Goal: Task Accomplishment & Management: Use online tool/utility

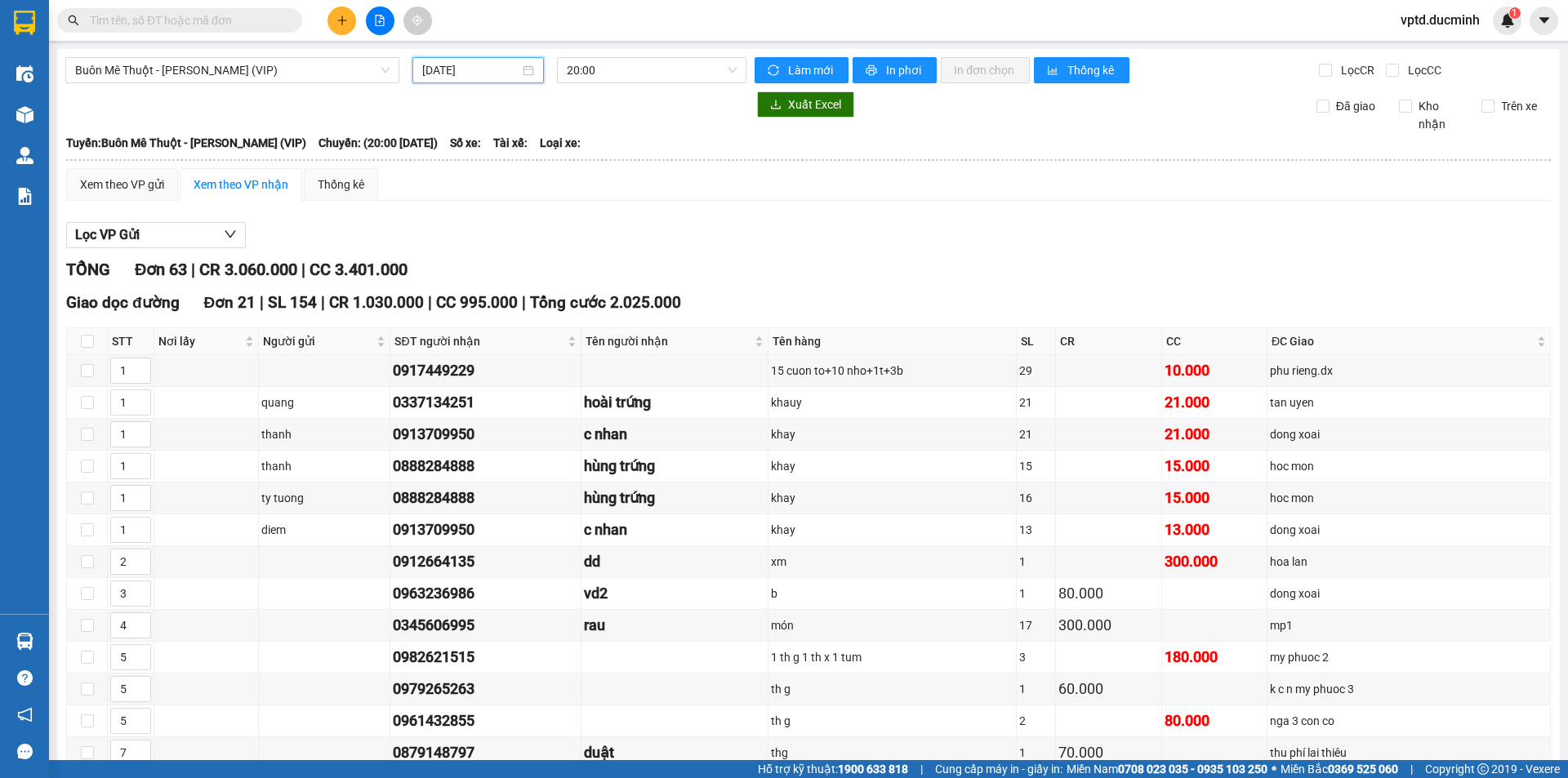
scroll to position [980, 0]
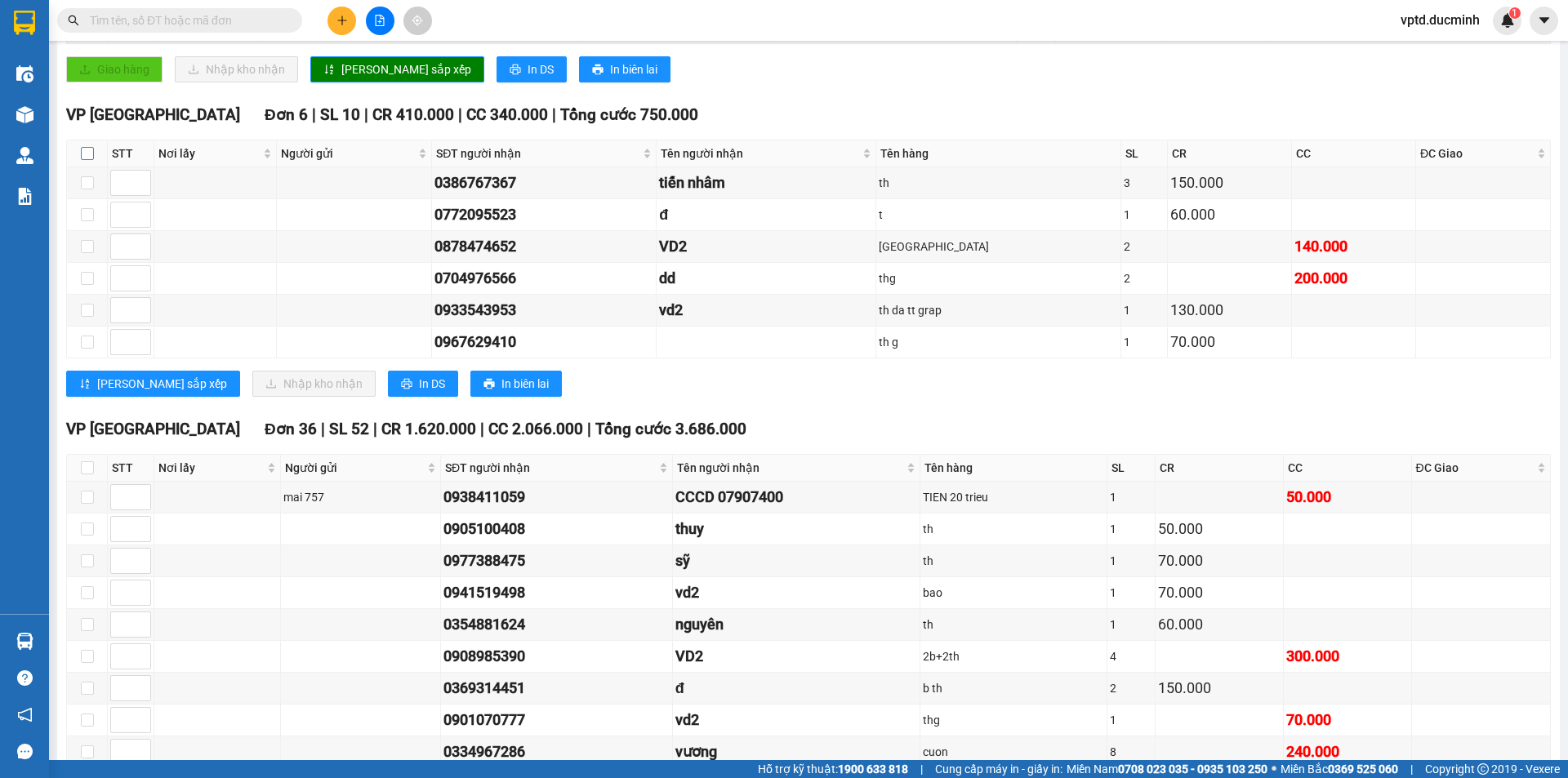
click at [86, 148] on input "checkbox" at bounding box center [87, 153] width 13 height 13
checkbox input "true"
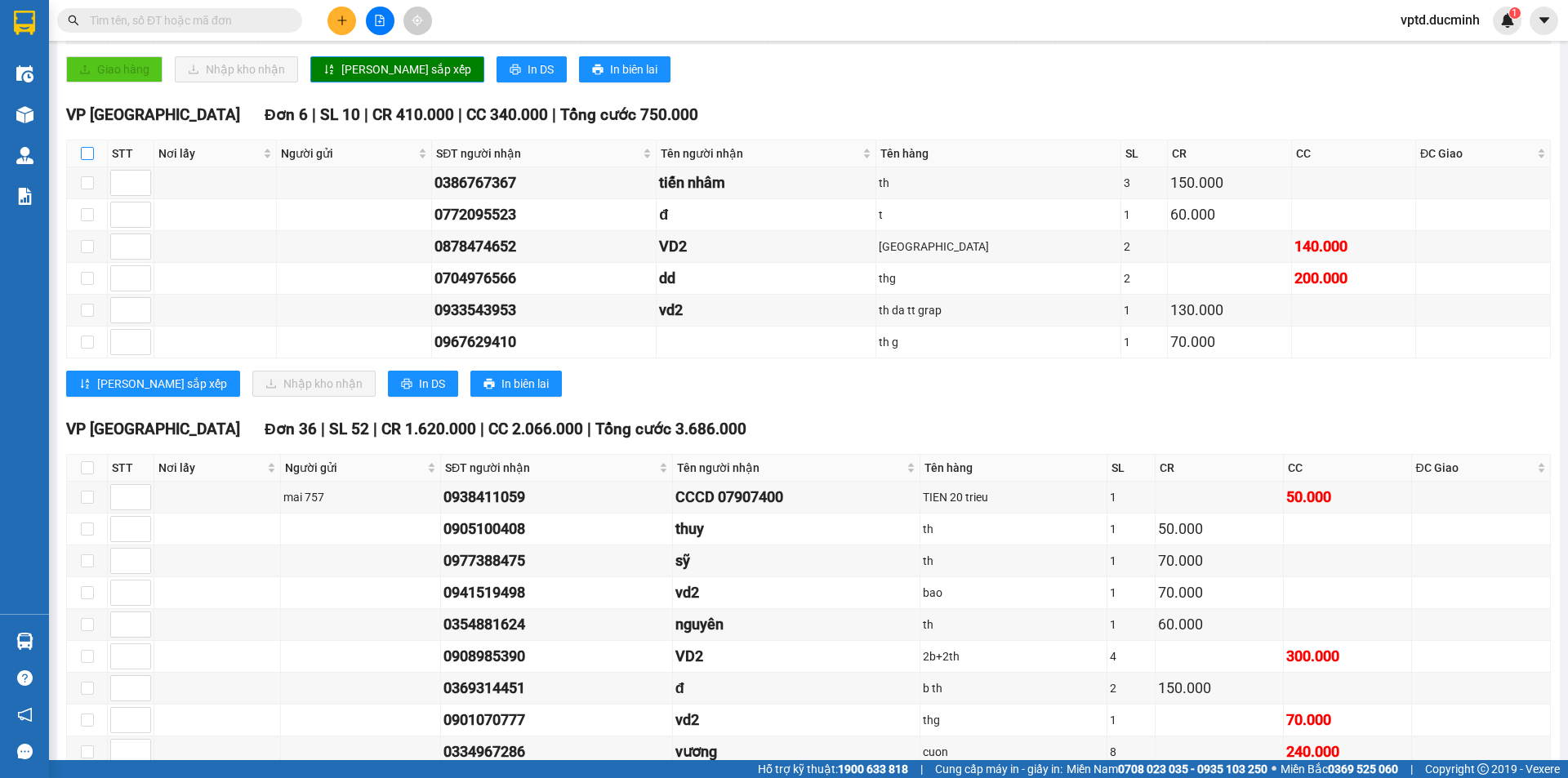
checkbox input "true"
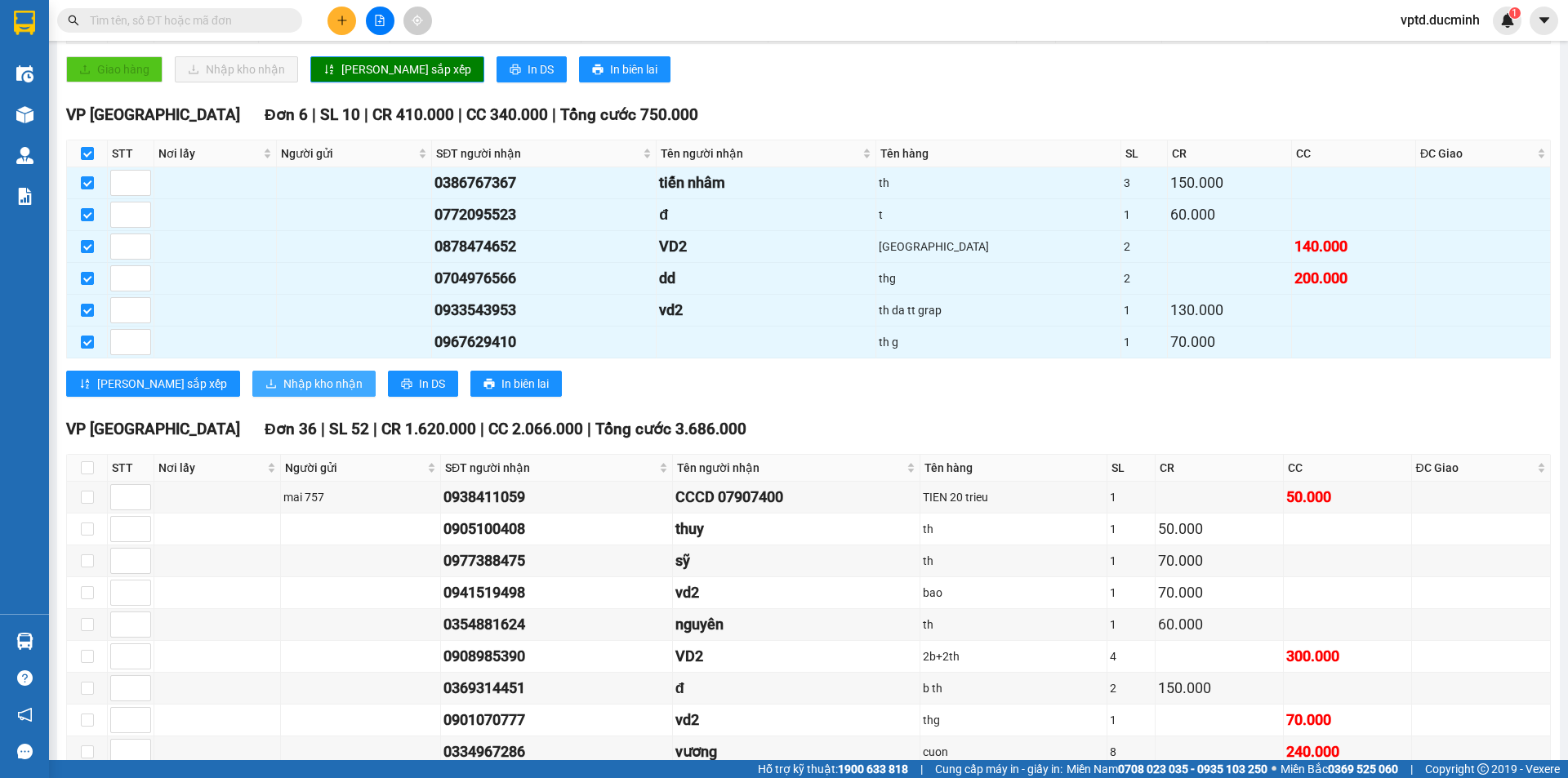
click at [283, 386] on span "Nhập kho nhận" at bounding box center [323, 383] width 79 height 18
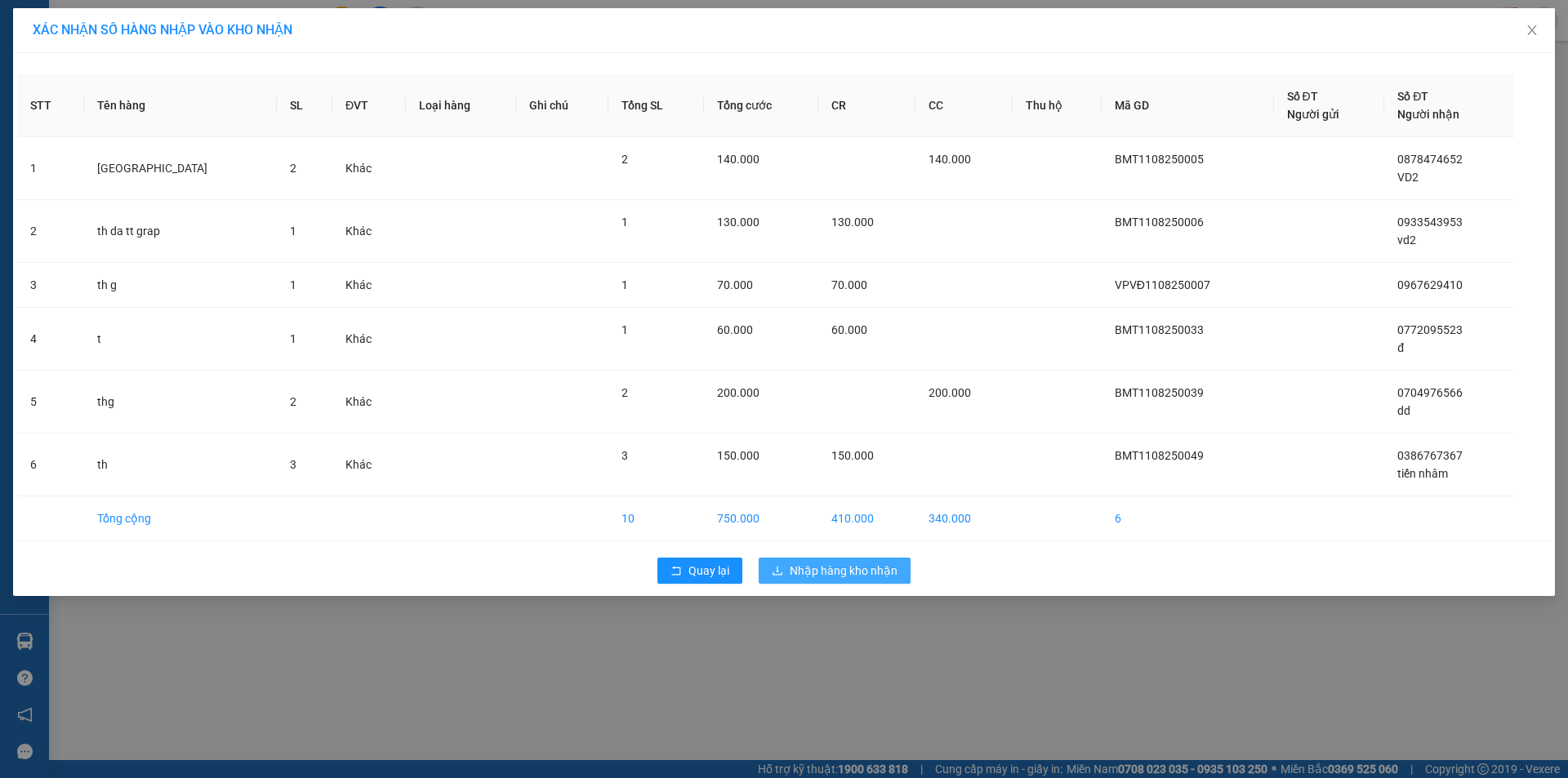
click at [814, 563] on span "Nhập hàng kho nhận" at bounding box center [844, 570] width 108 height 18
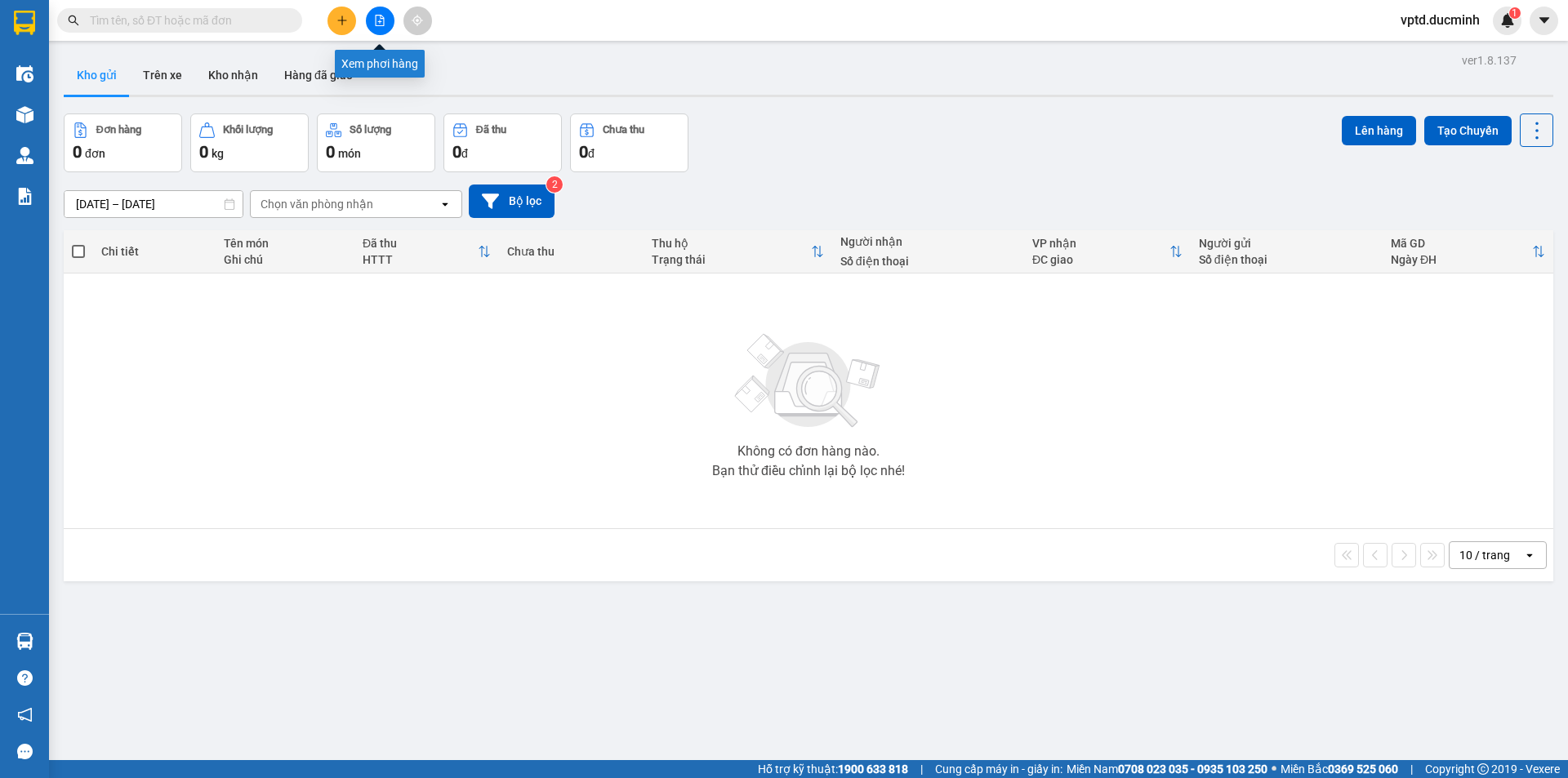
click at [376, 12] on button at bounding box center [380, 21] width 29 height 29
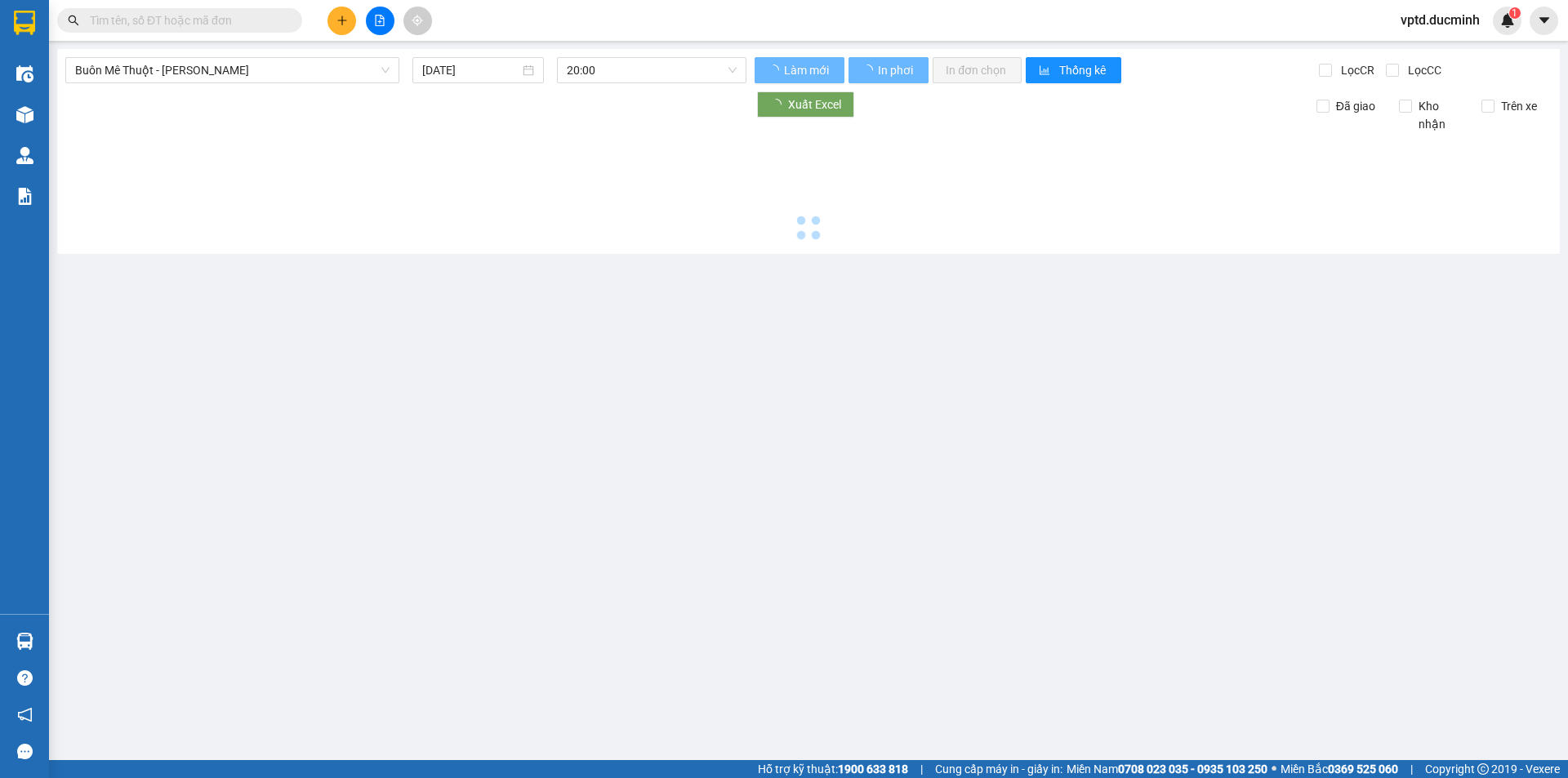
type input "[DATE]"
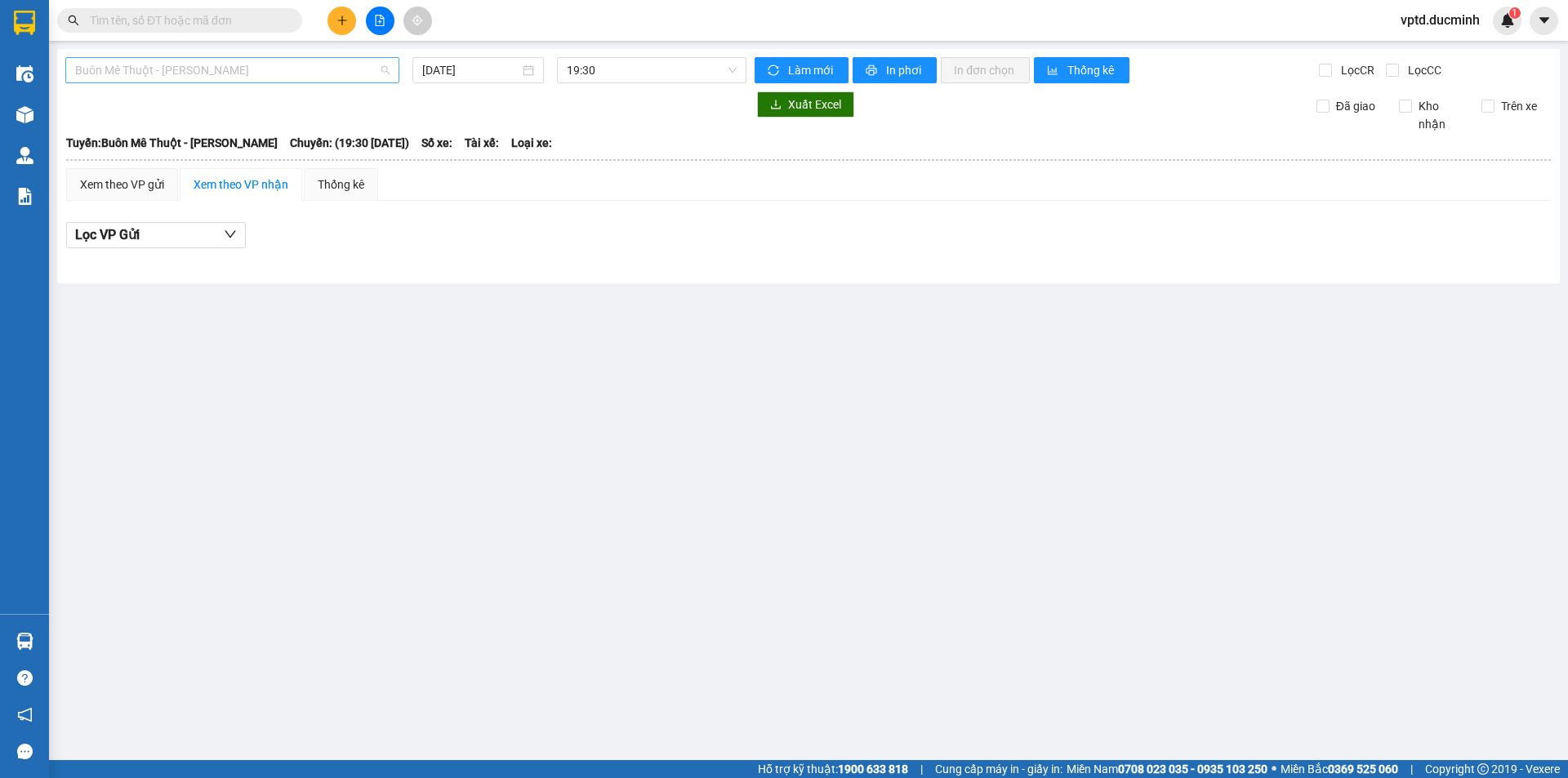
click at [301, 74] on span "Buôn Mê Thuột - [PERSON_NAME]" at bounding box center [232, 70] width 314 height 24
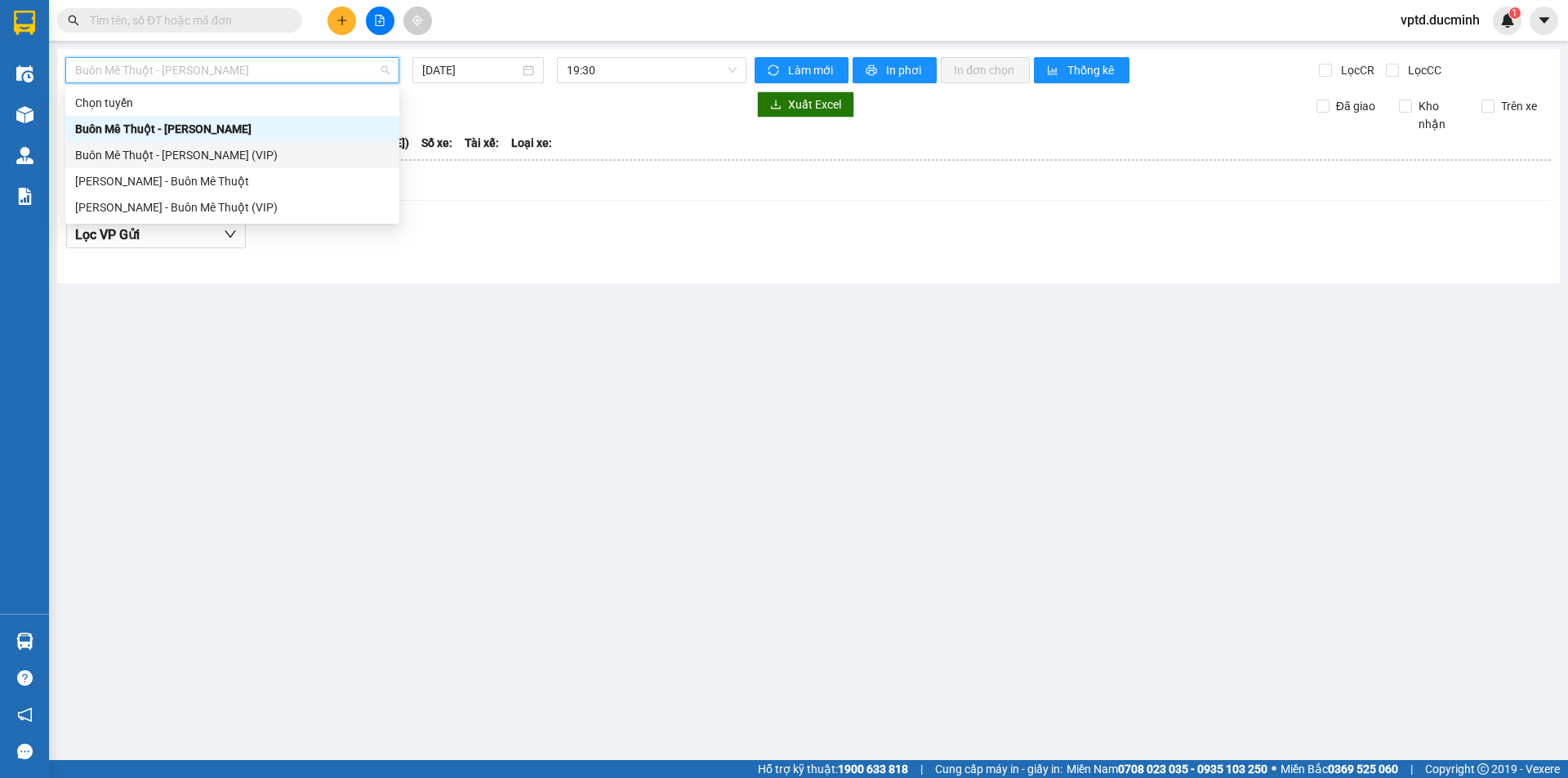
click at [234, 153] on div "Buôn Mê Thuột - [PERSON_NAME] (VIP)" at bounding box center [232, 154] width 314 height 18
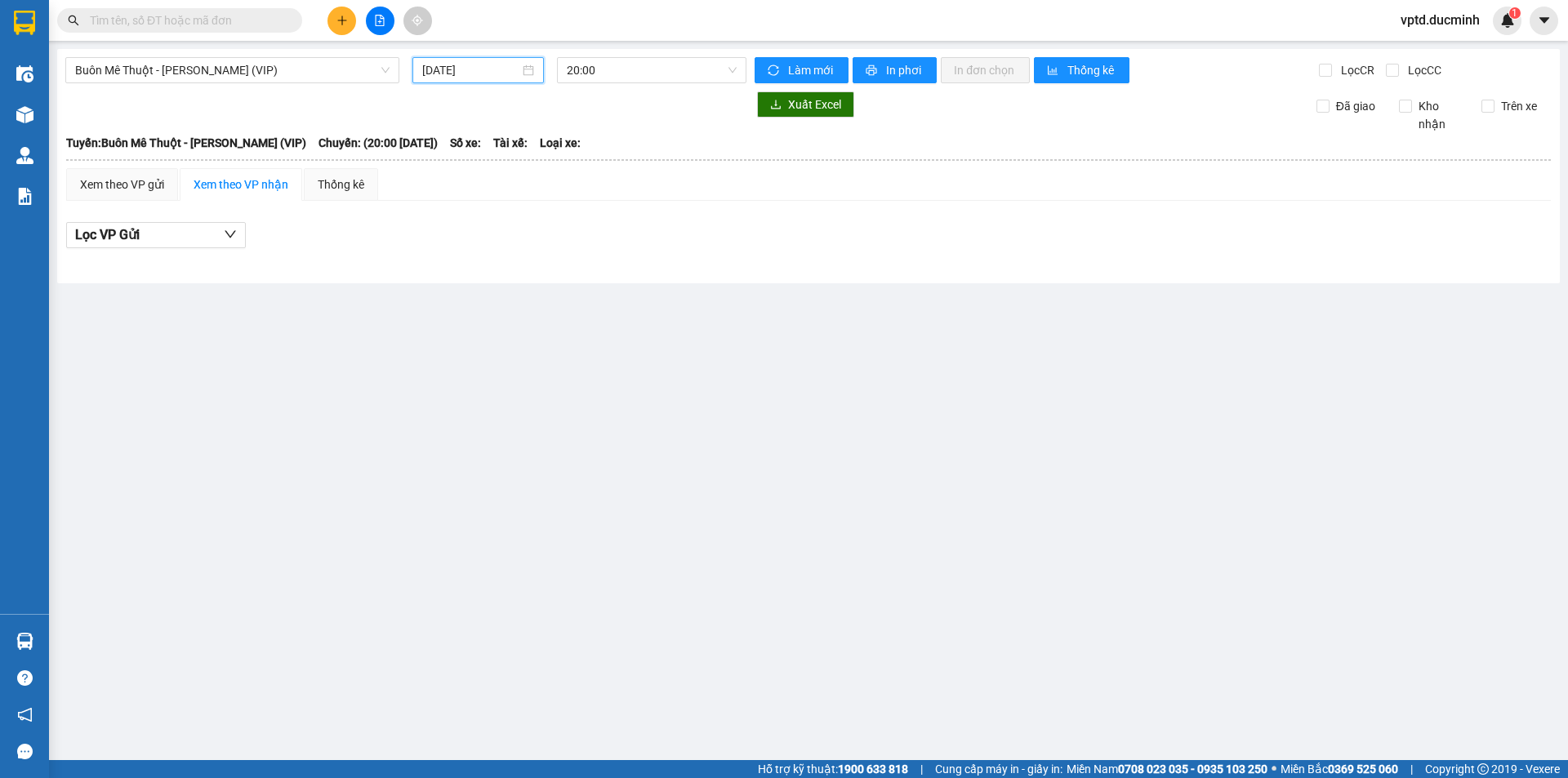
click at [499, 79] on input "[DATE]" at bounding box center [471, 70] width 97 height 18
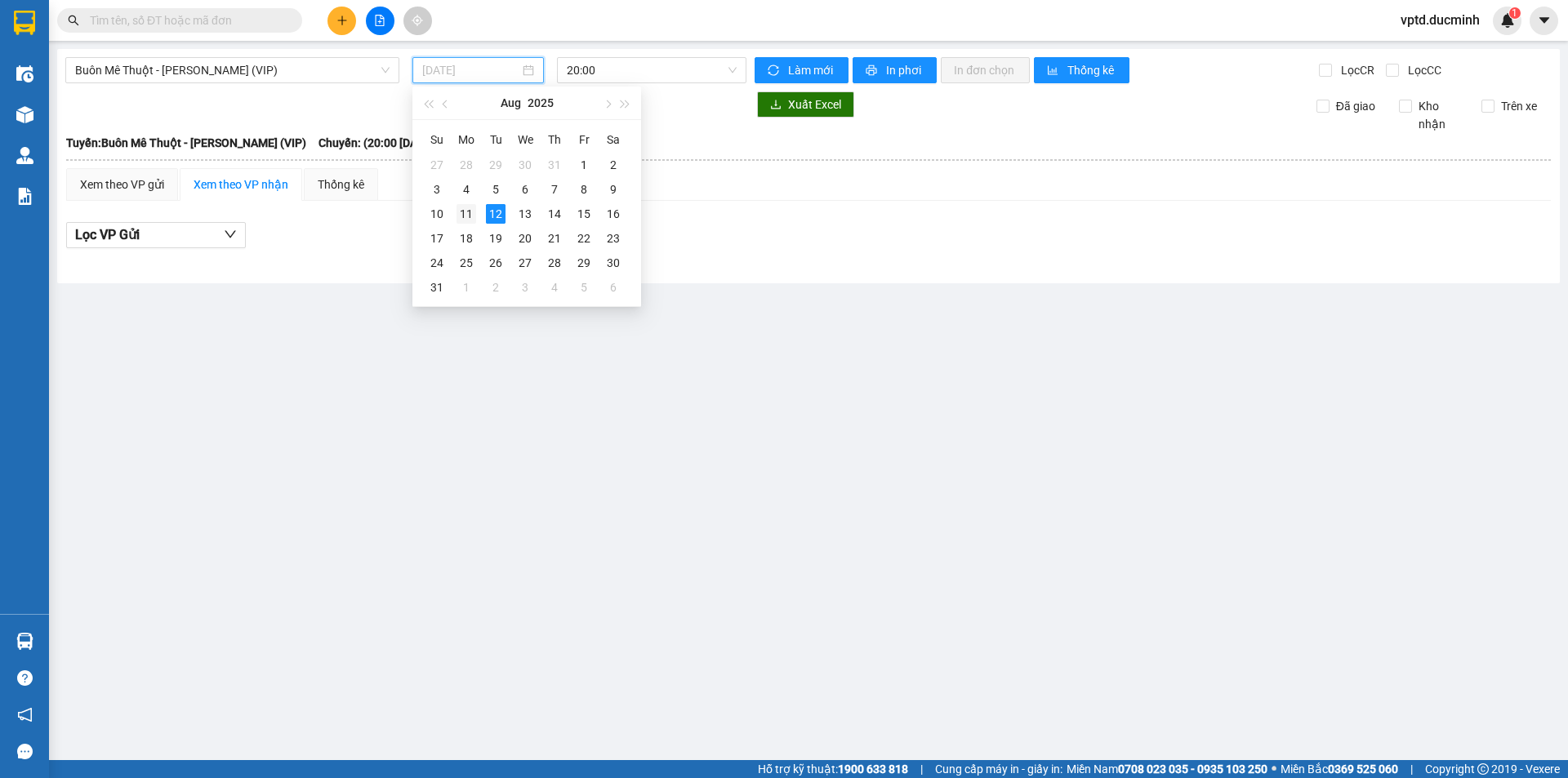
click at [461, 212] on div "11" at bounding box center [466, 214] width 19 height 19
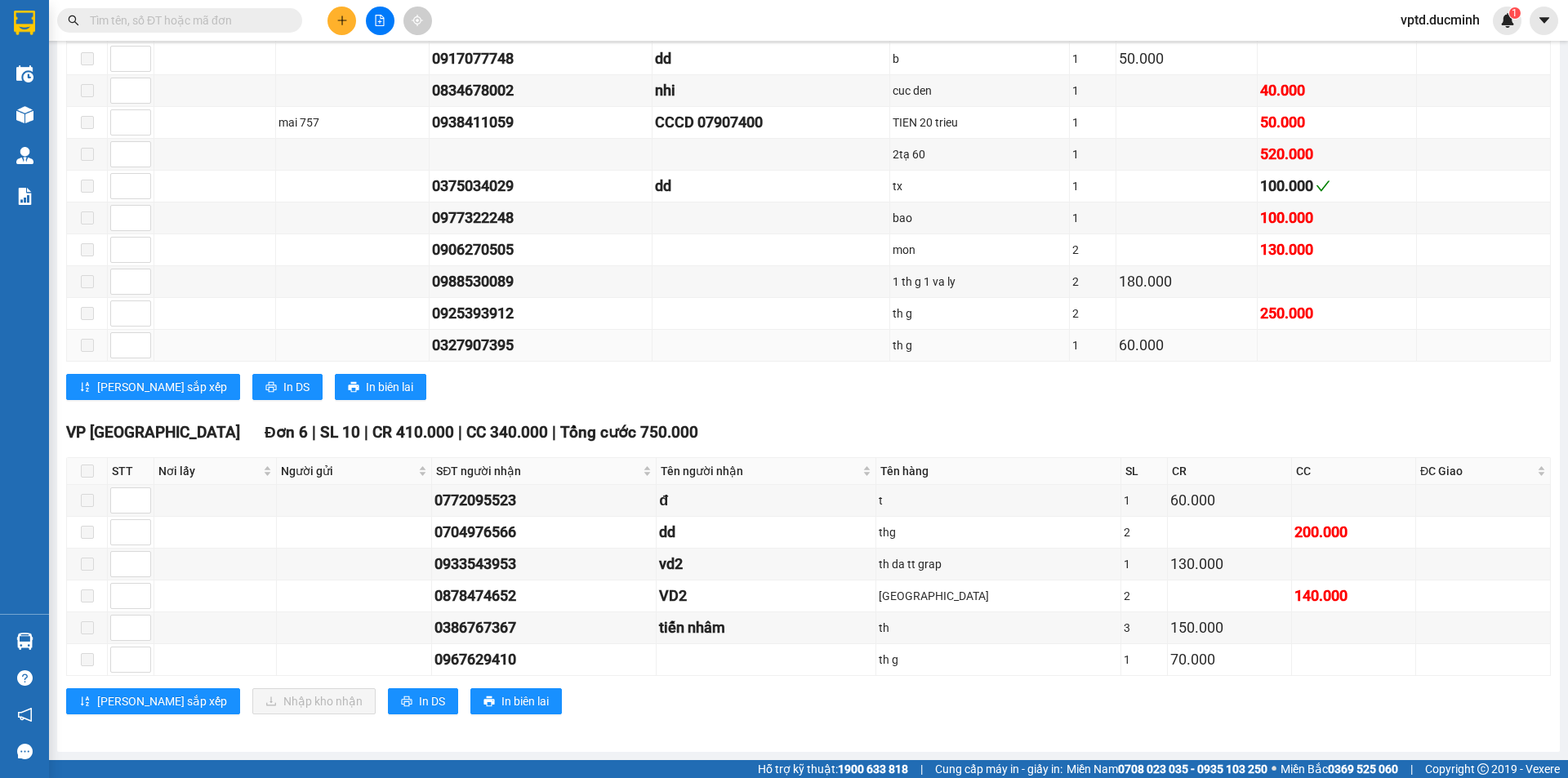
scroll to position [62, 0]
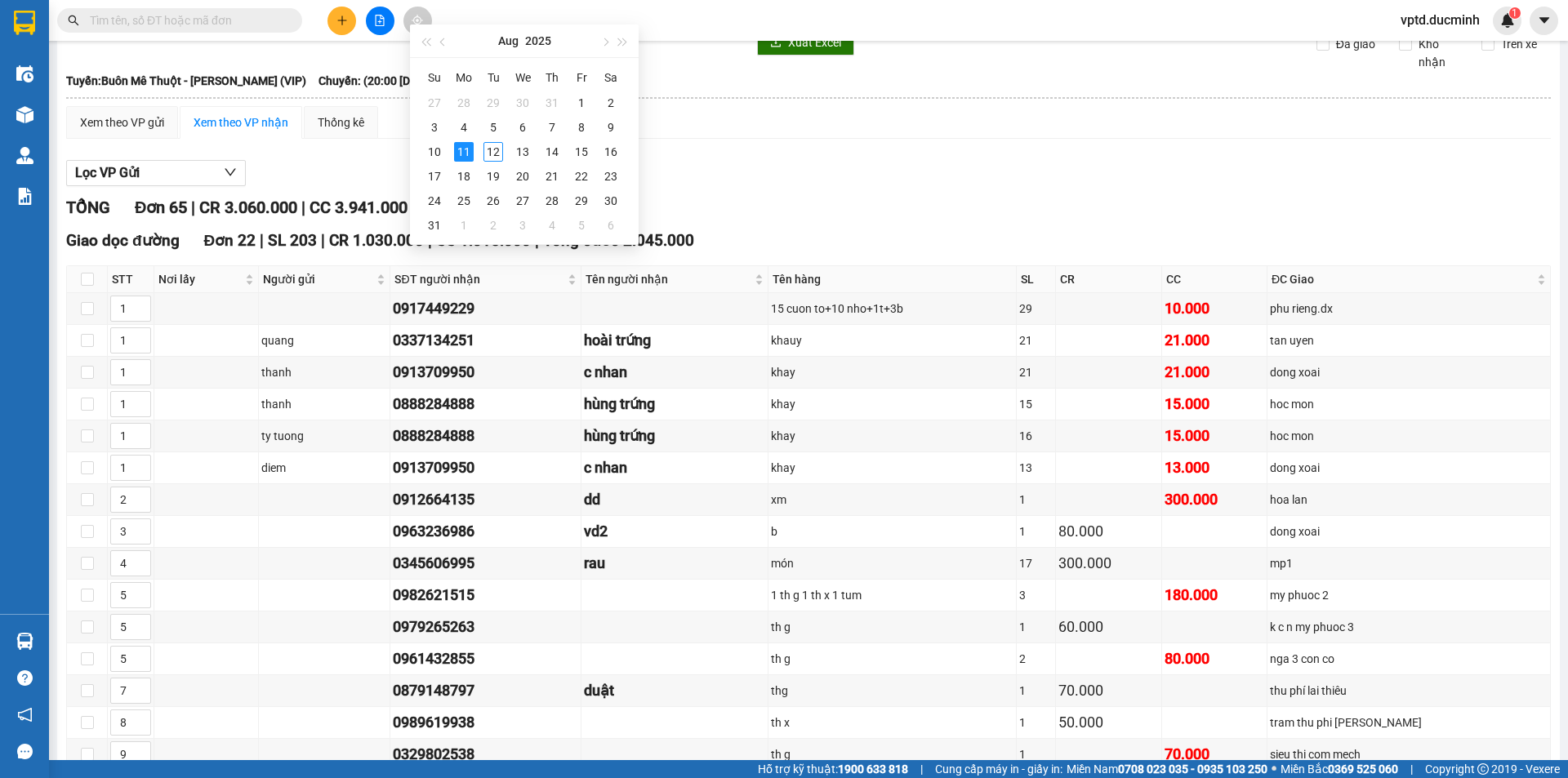
type input "[DATE]"
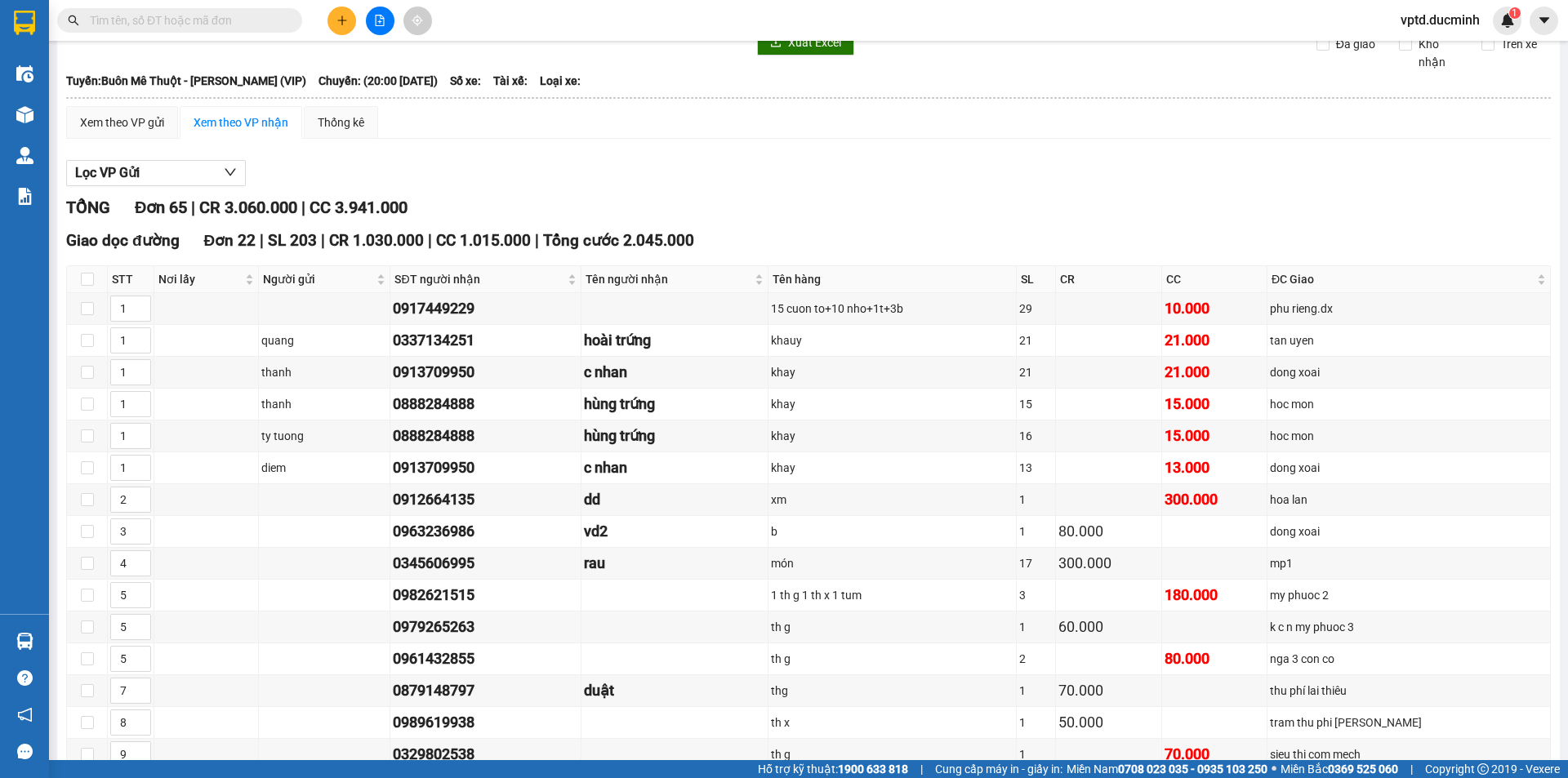
click at [146, 16] on input "text" at bounding box center [186, 20] width 193 height 18
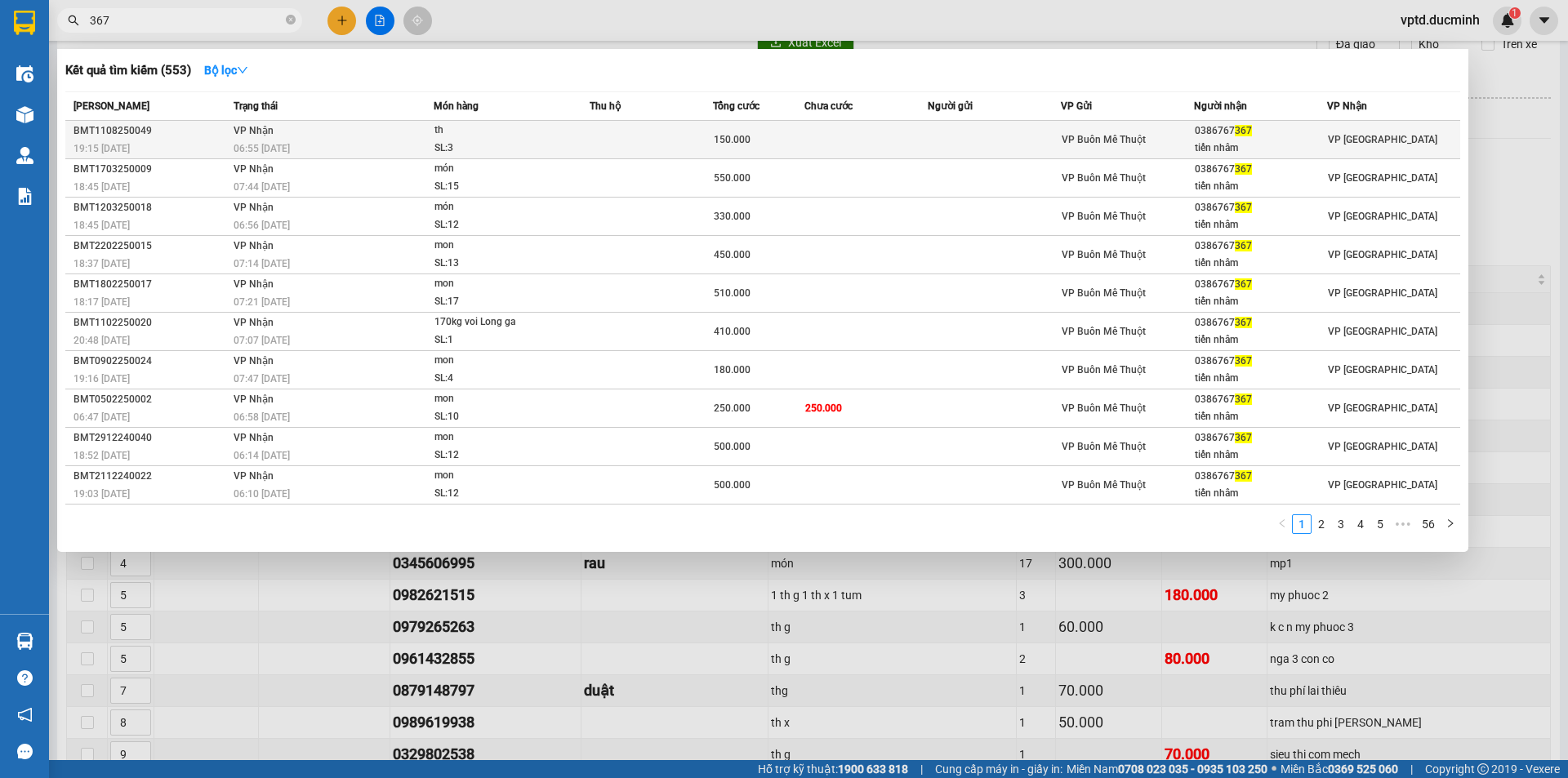
type input "367"
click at [1231, 122] on div "0386767 367" at bounding box center [1260, 131] width 132 height 17
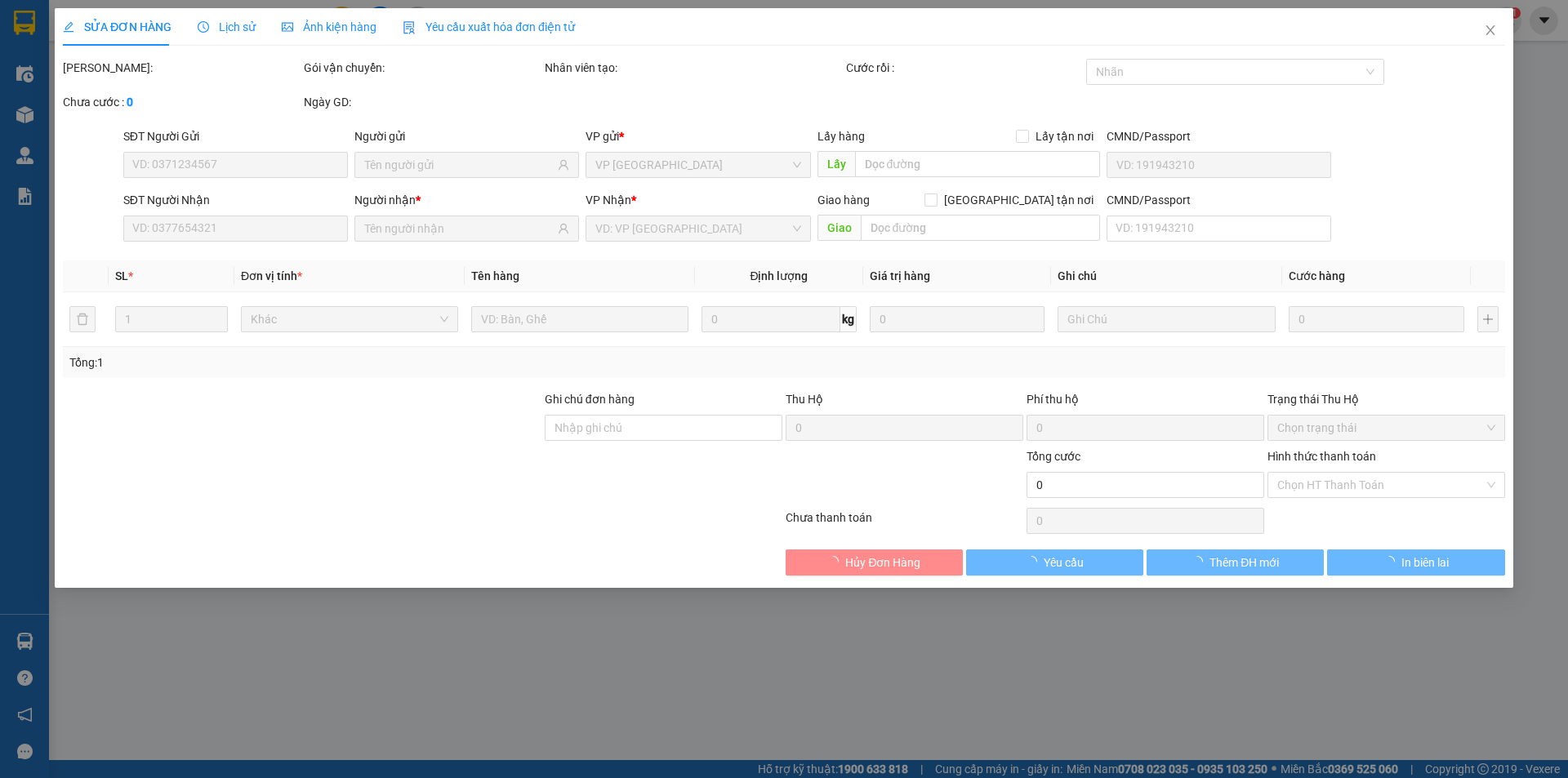
type input "0386767367"
type input "tiến nhâm"
type input "150.000"
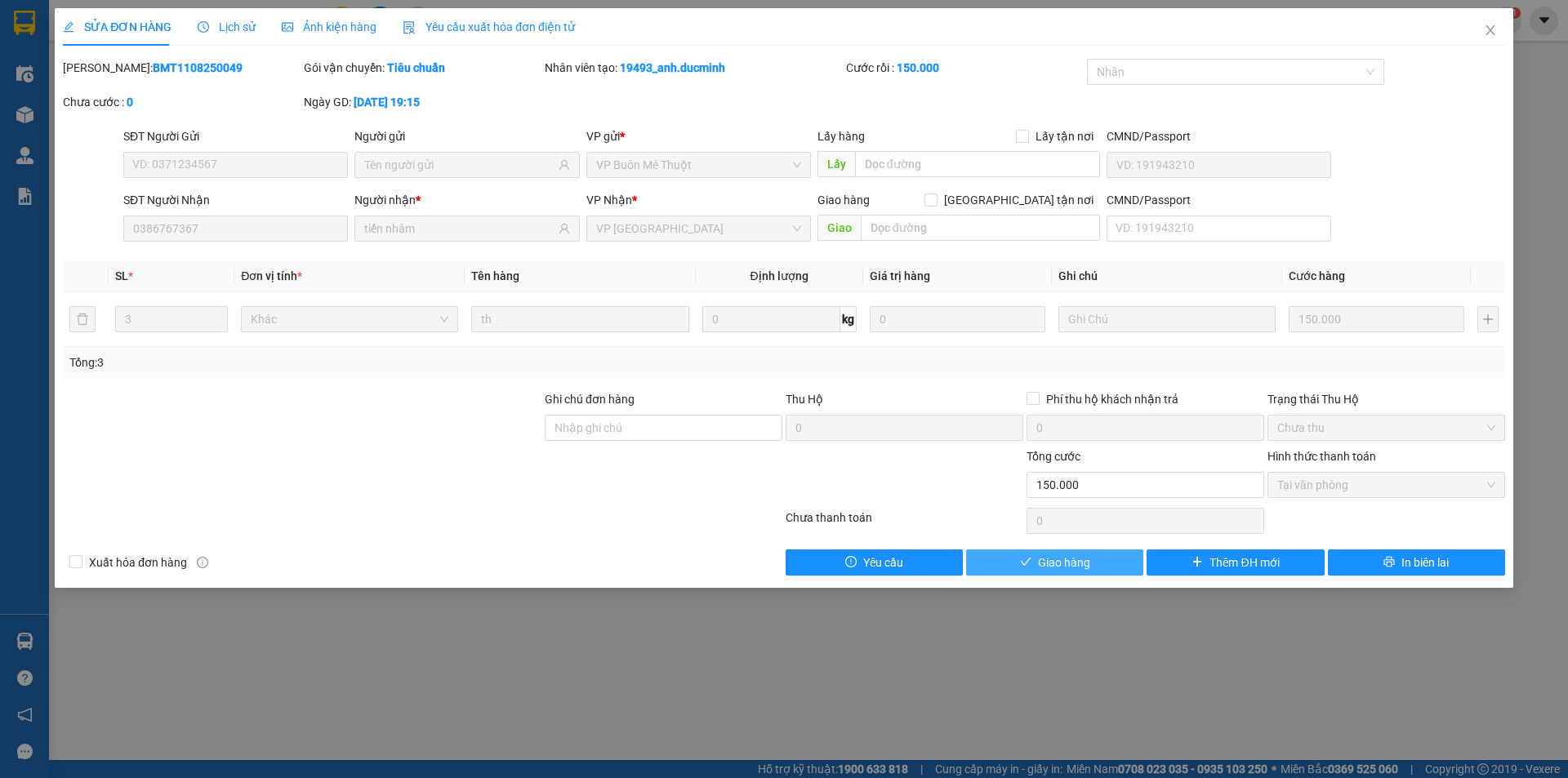
click at [1077, 563] on span "Giao hàng" at bounding box center [1064, 563] width 52 height 18
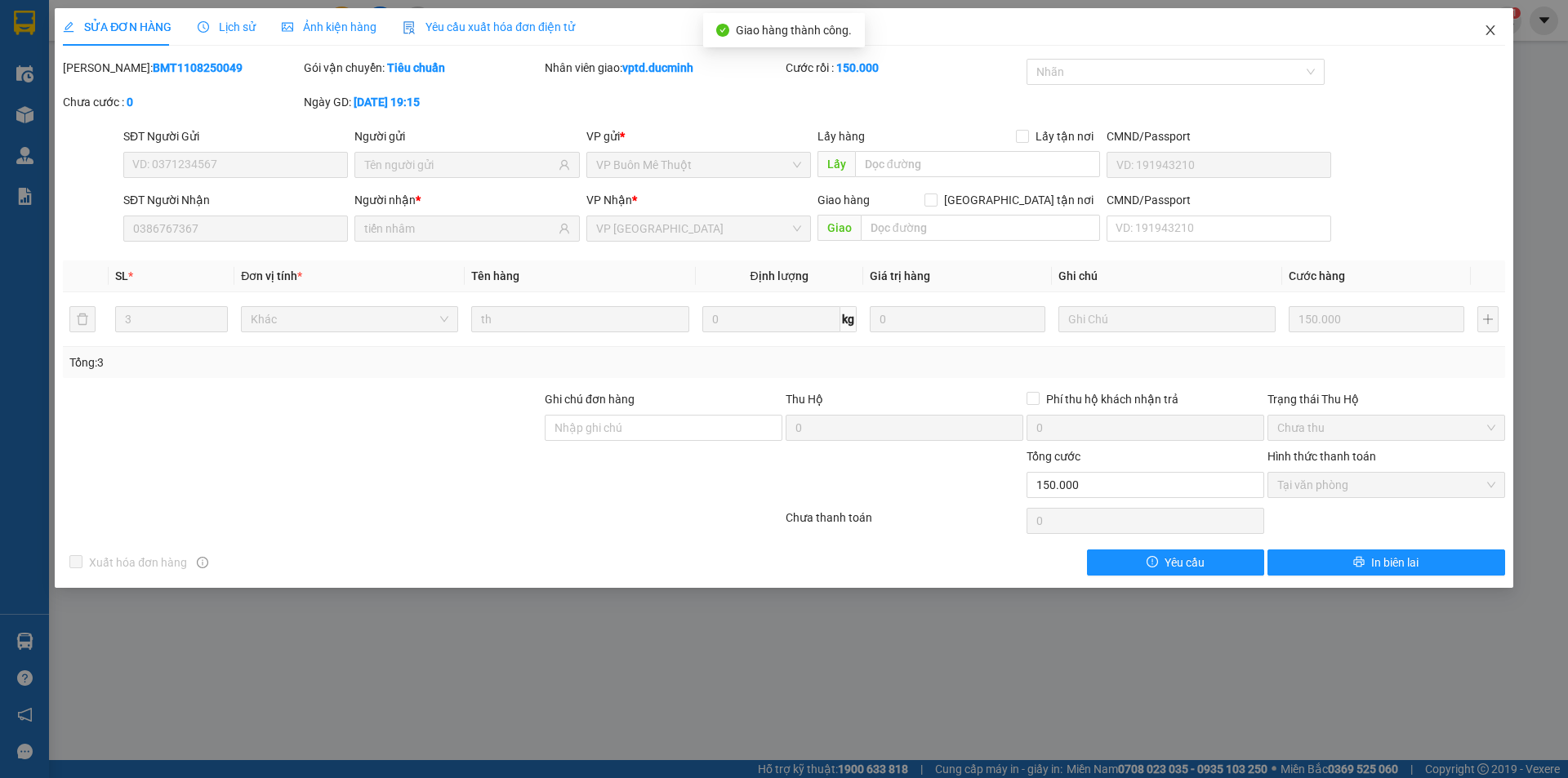
click at [1487, 21] on span "Close" at bounding box center [1491, 31] width 46 height 46
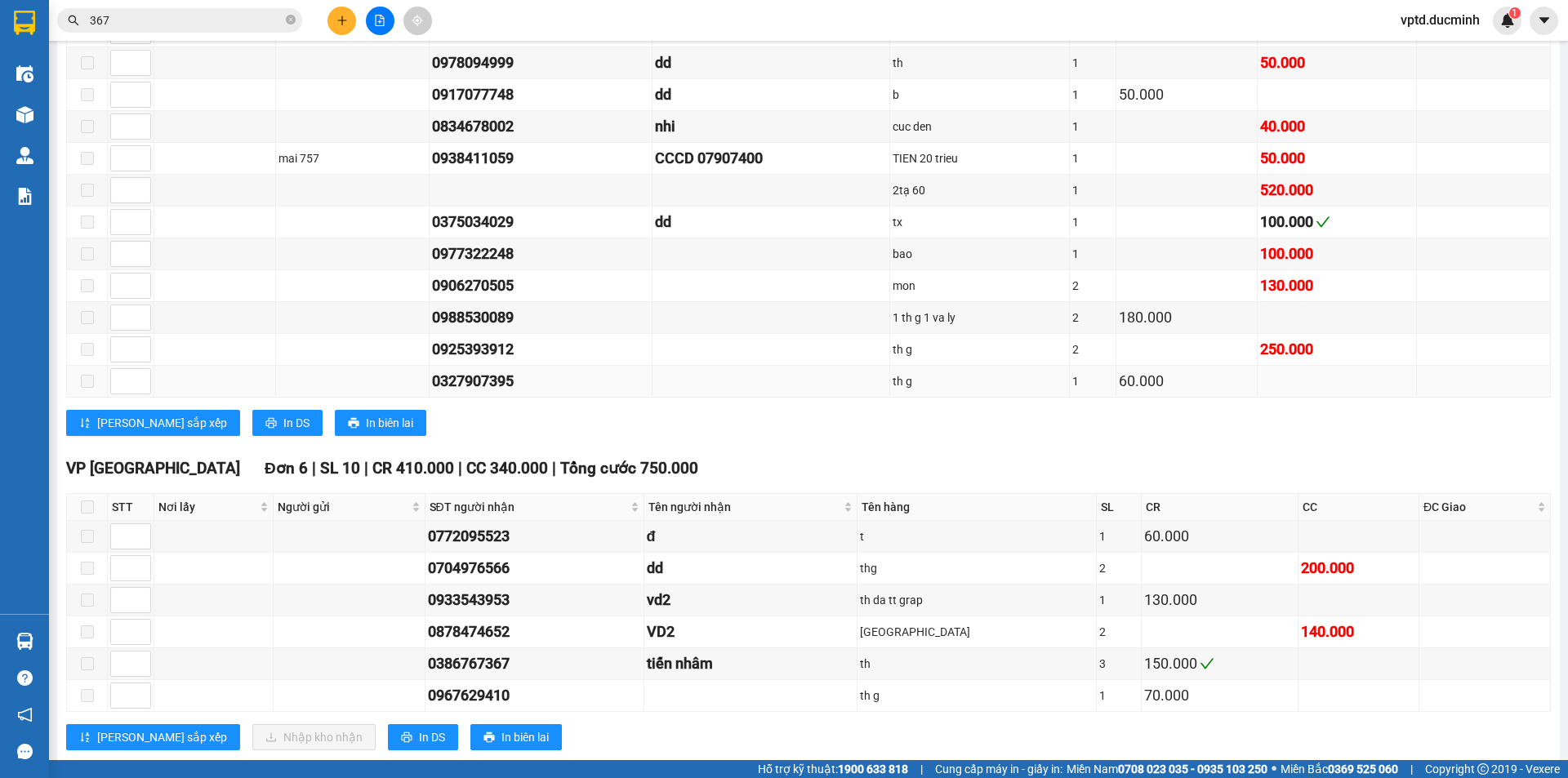
scroll to position [1996, 0]
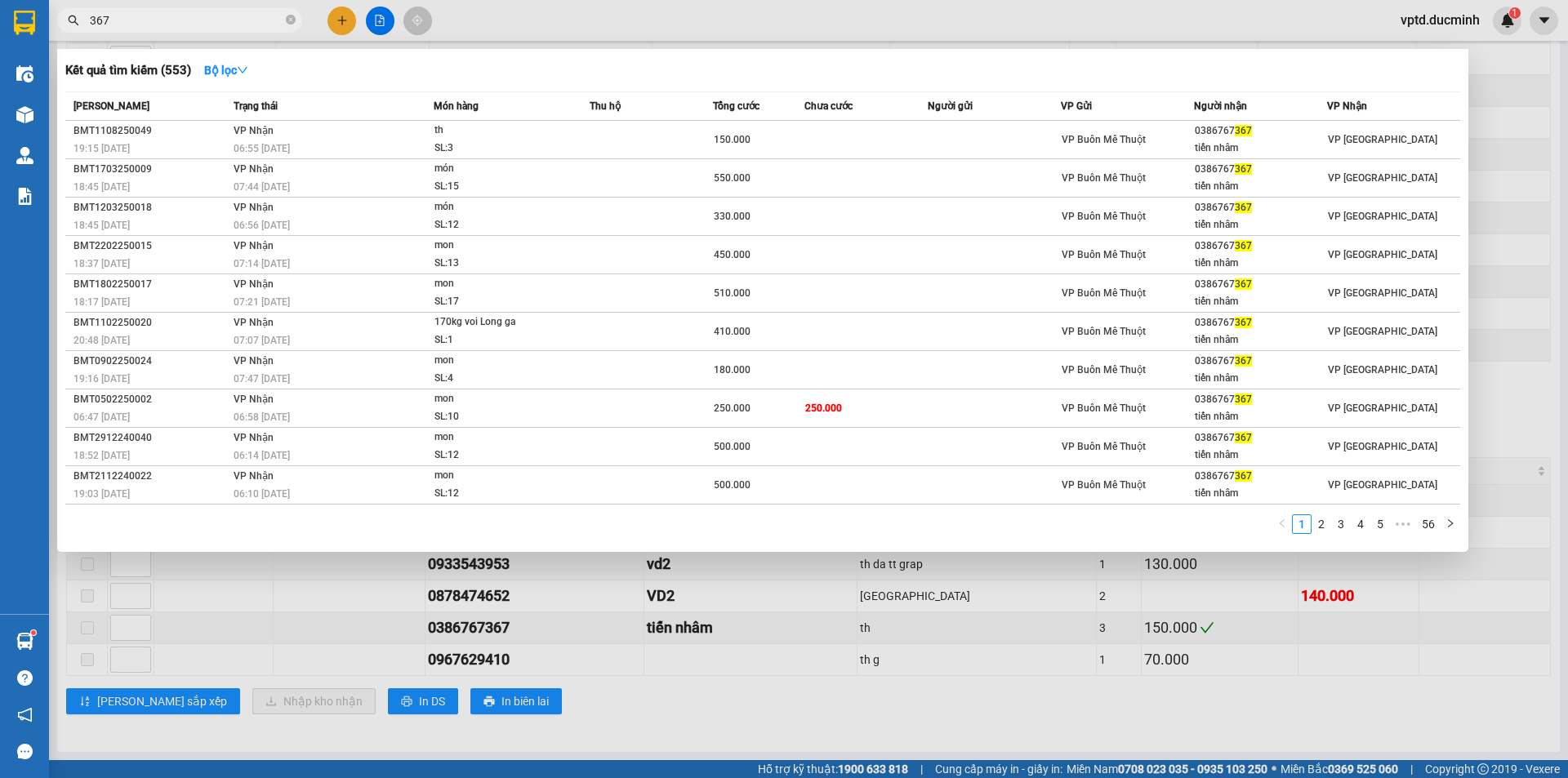
click at [296, 16] on span "367" at bounding box center [179, 20] width 245 height 24
click at [286, 18] on icon "close-circle" at bounding box center [291, 20] width 10 height 10
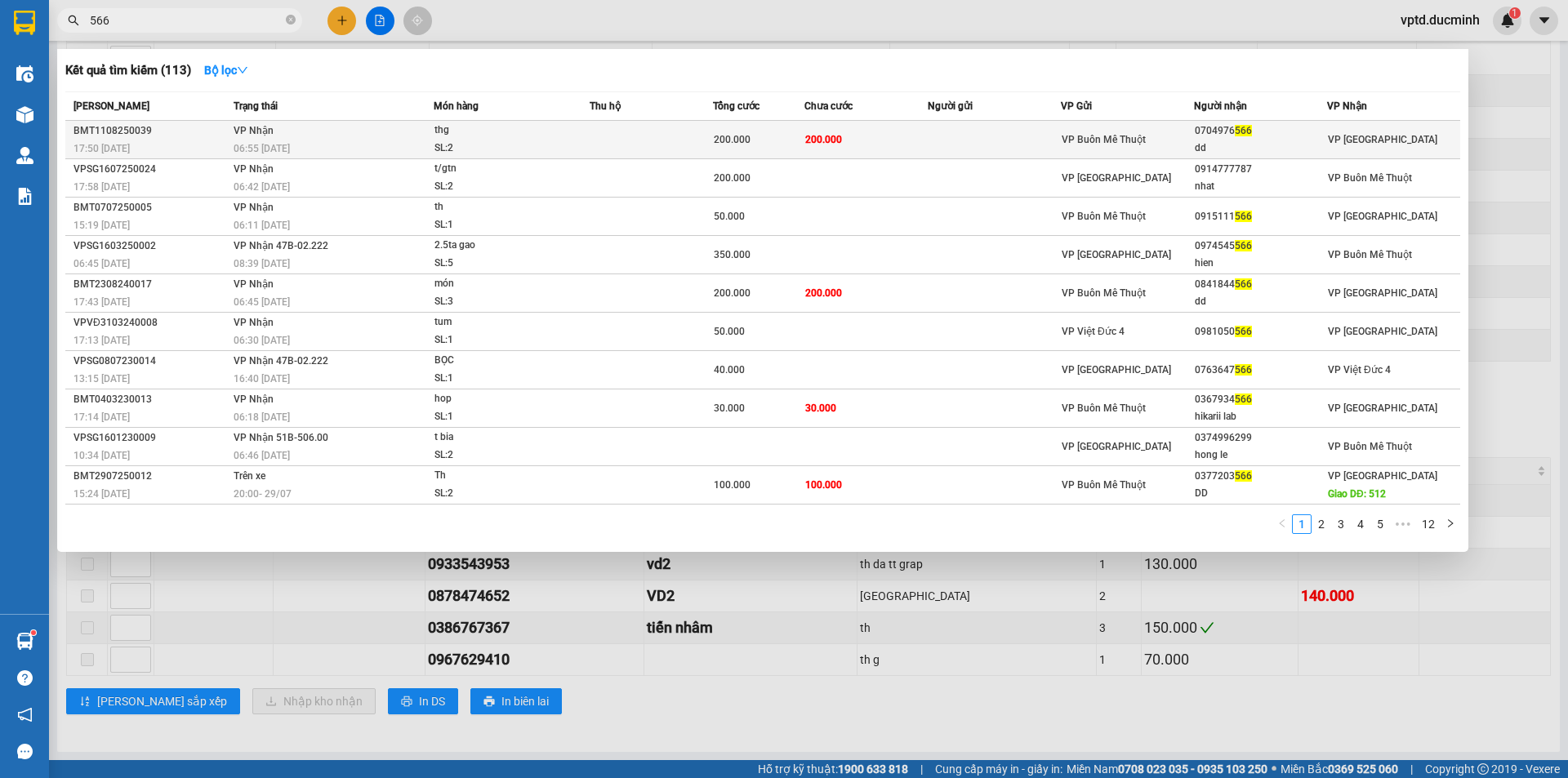
type input "566"
click at [1237, 127] on span "566" at bounding box center [1243, 131] width 17 height 12
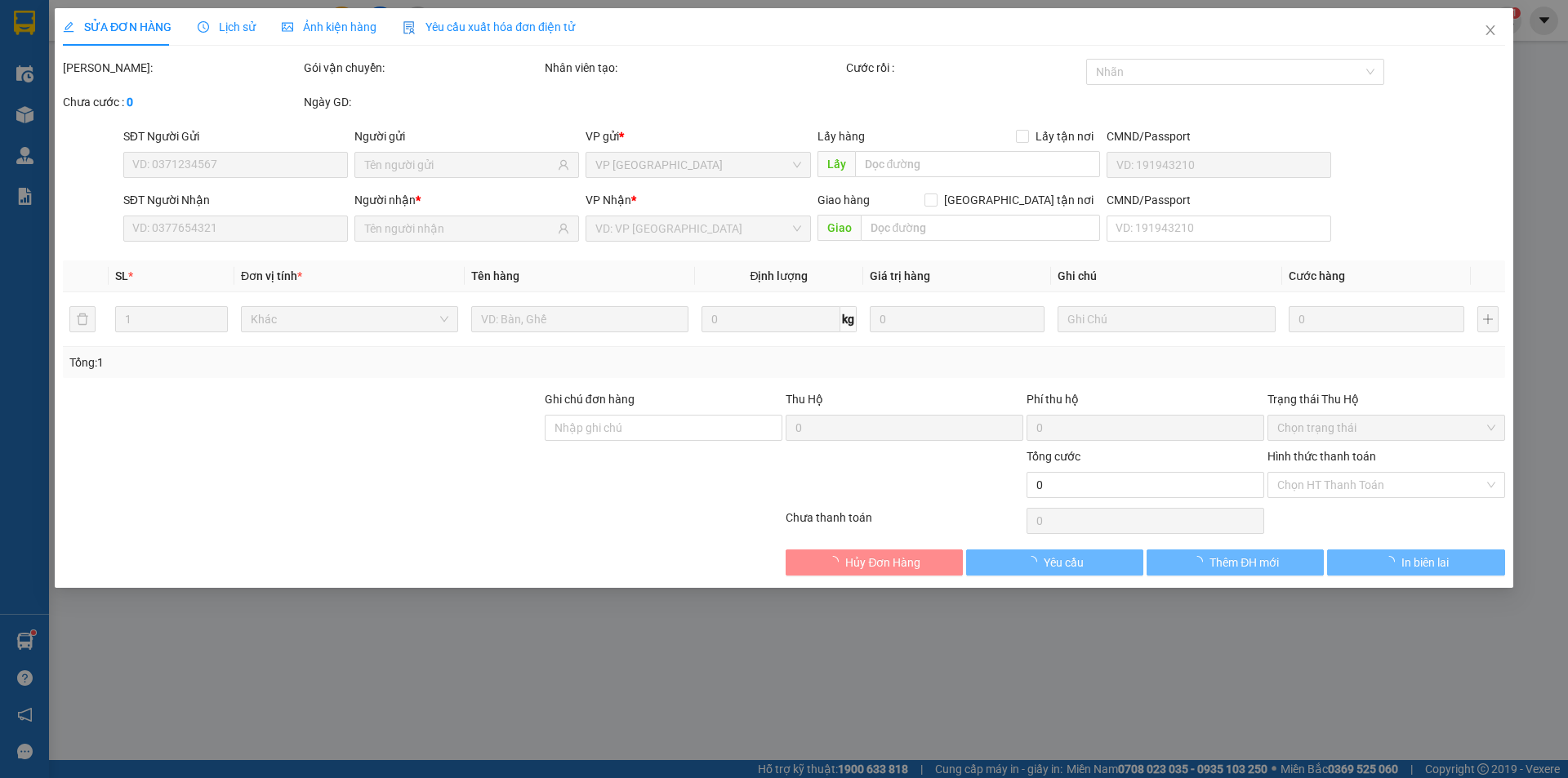
type input "0704976566"
type input "dd"
type input "200.000"
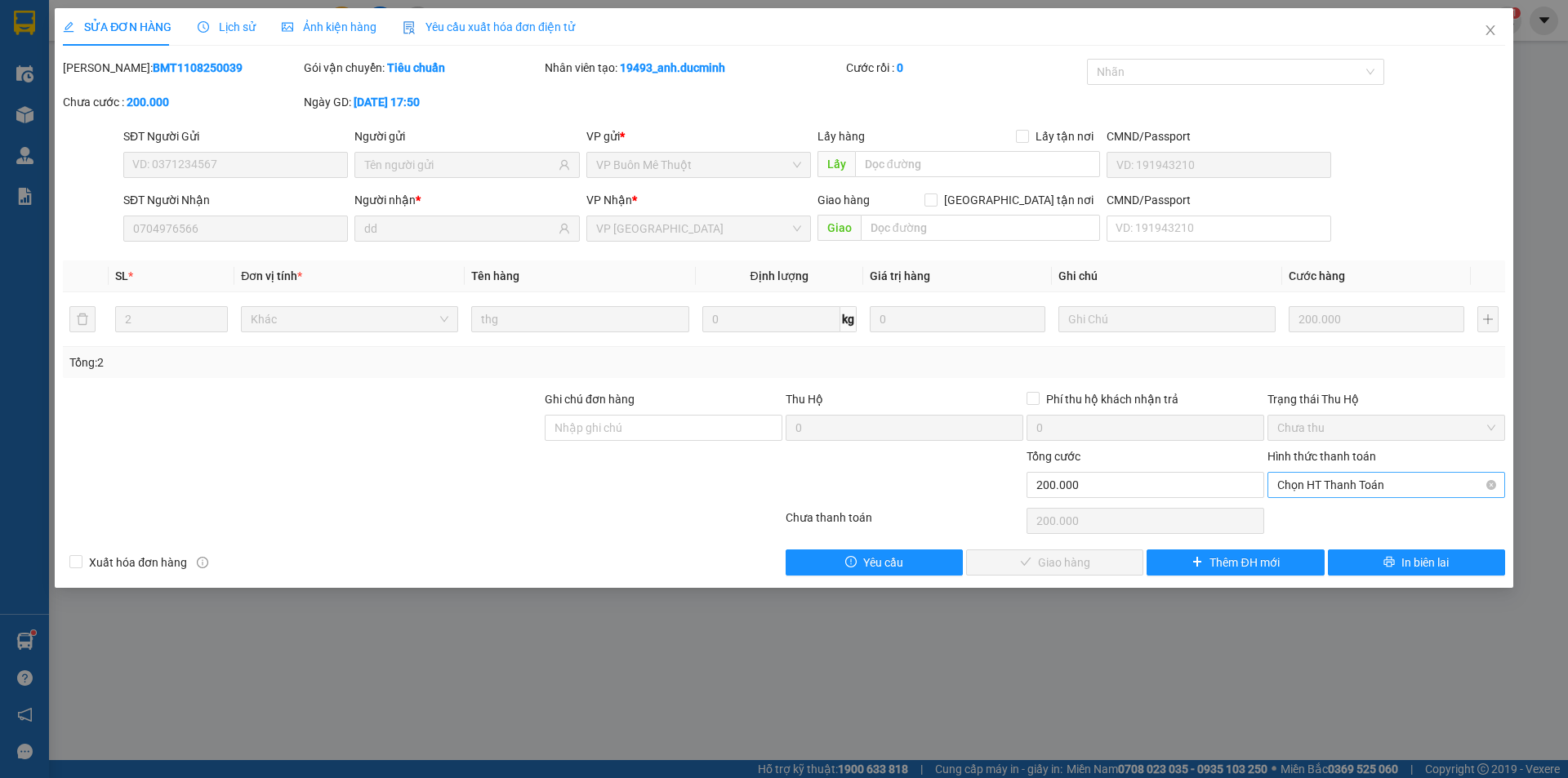
click at [1316, 485] on span "Chọn HT Thanh Toán" at bounding box center [1387, 485] width 218 height 24
click at [1310, 513] on div "Tại văn phòng" at bounding box center [1387, 517] width 218 height 18
type input "0"
click at [1056, 558] on span "Giao hàng" at bounding box center [1064, 563] width 52 height 18
